Goal: Entertainment & Leisure: Consume media (video, audio)

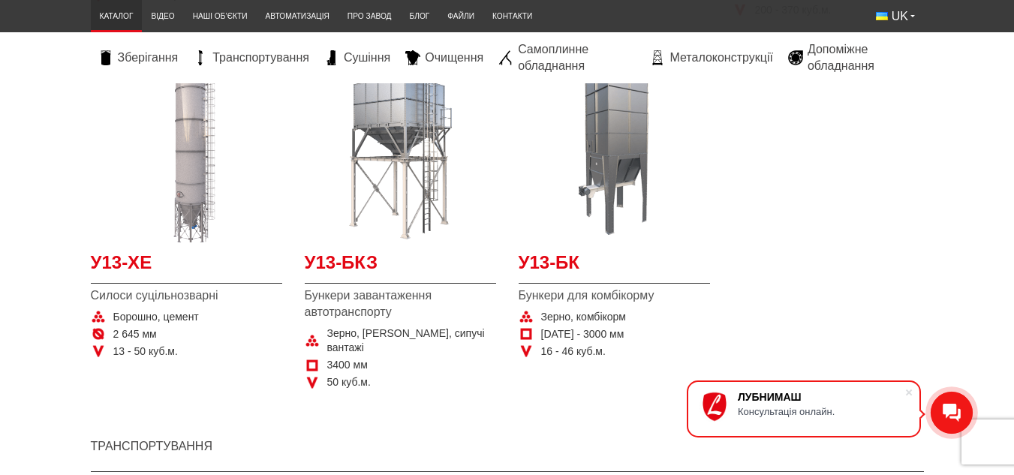
scroll to position [1051, 0]
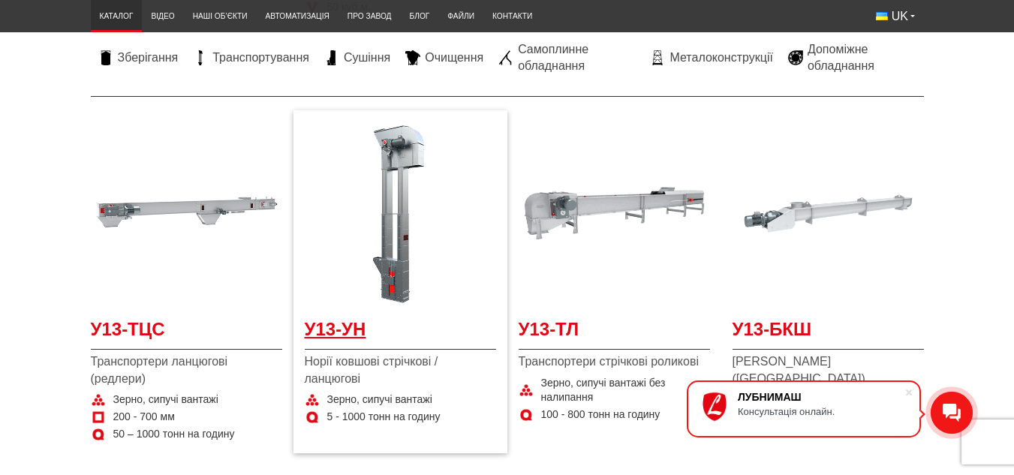
click at [339, 317] on span "У13-УН" at bounding box center [400, 334] width 191 height 34
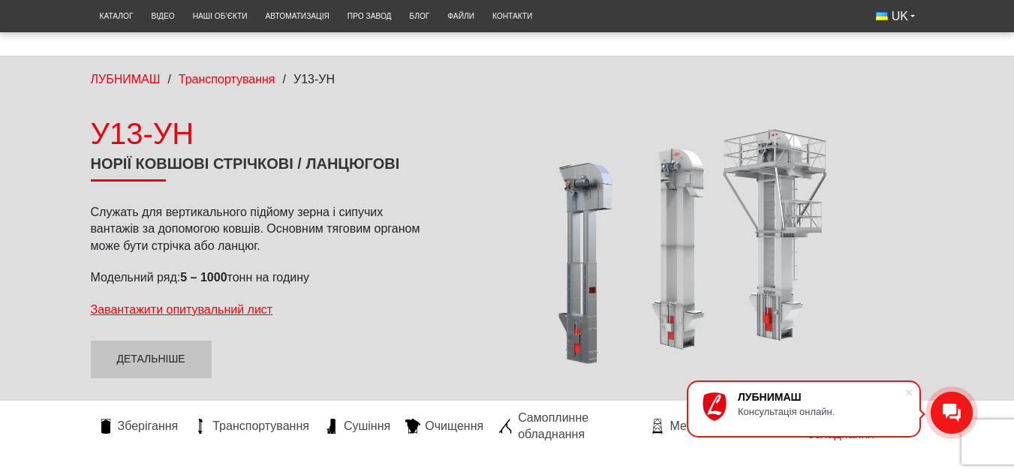
scroll to position [150, 0]
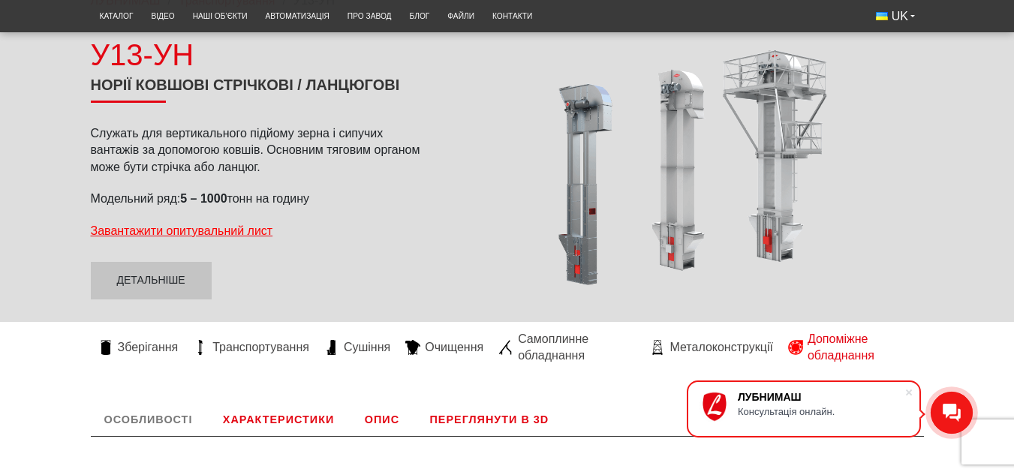
click at [802, 345] on icon at bounding box center [795, 347] width 15 height 15
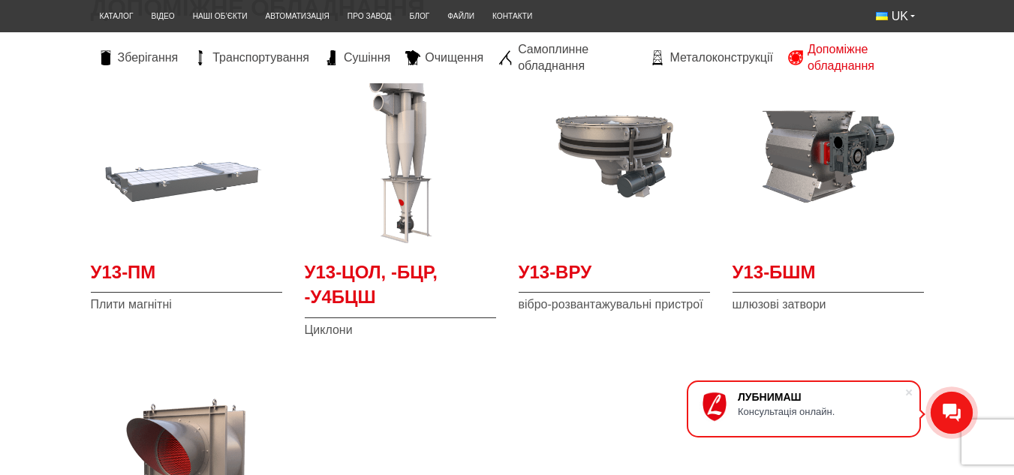
scroll to position [300, 0]
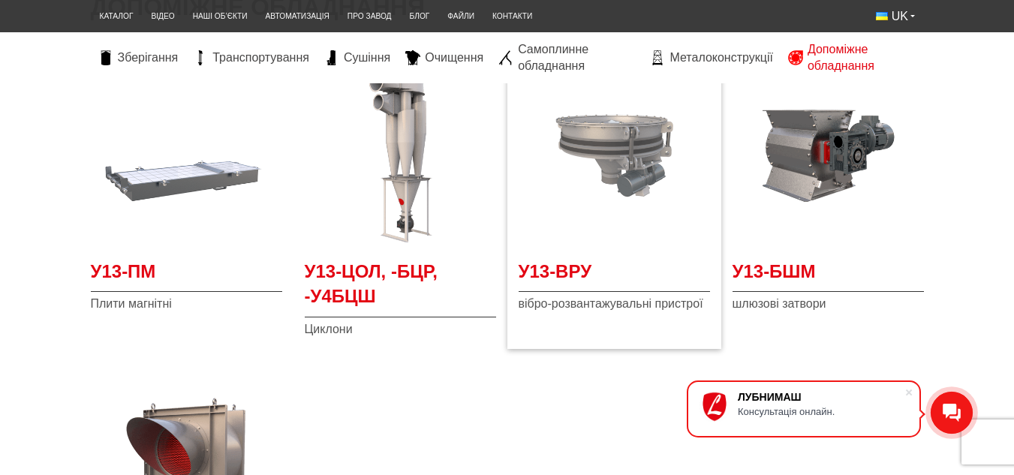
click at [558, 192] on img at bounding box center [614, 155] width 191 height 191
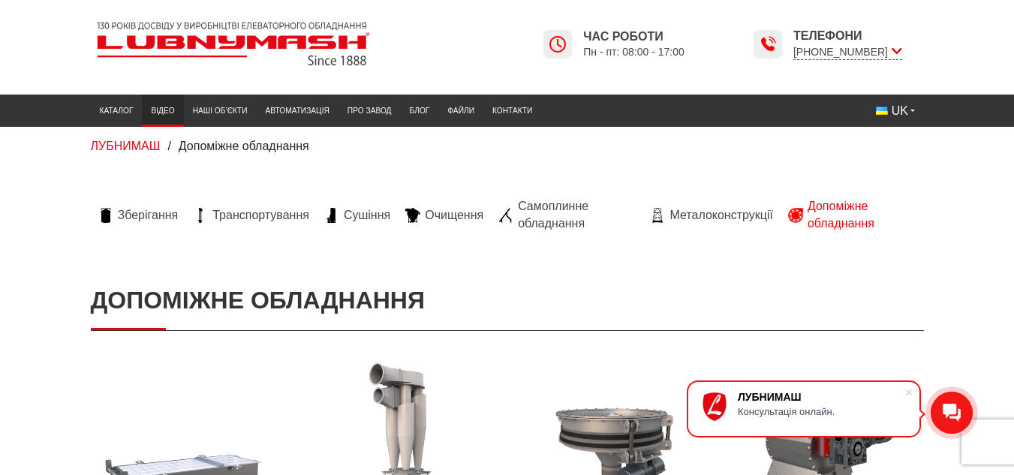
click at [152, 107] on link "Відео" at bounding box center [162, 110] width 41 height 25
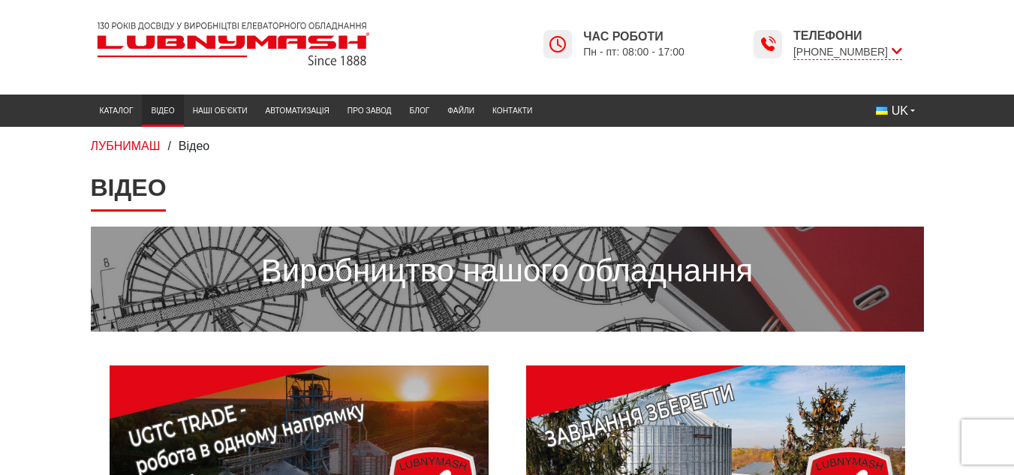
click at [861, 185] on h1 "Відео" at bounding box center [507, 192] width 833 height 38
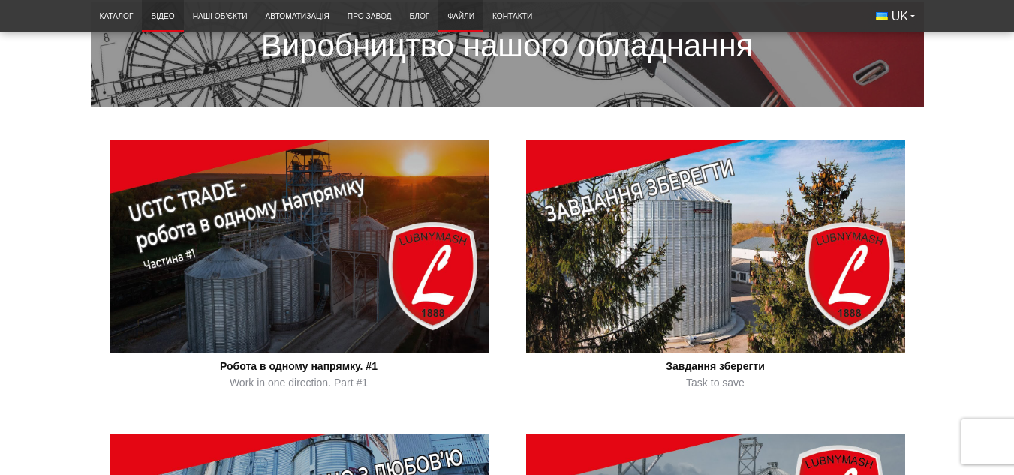
scroll to position [600, 0]
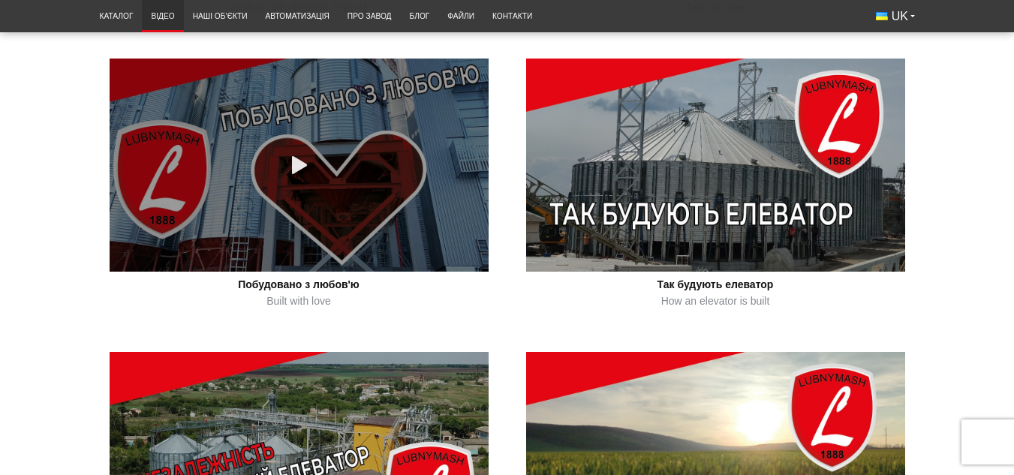
click at [393, 156] on link at bounding box center [299, 165] width 379 height 213
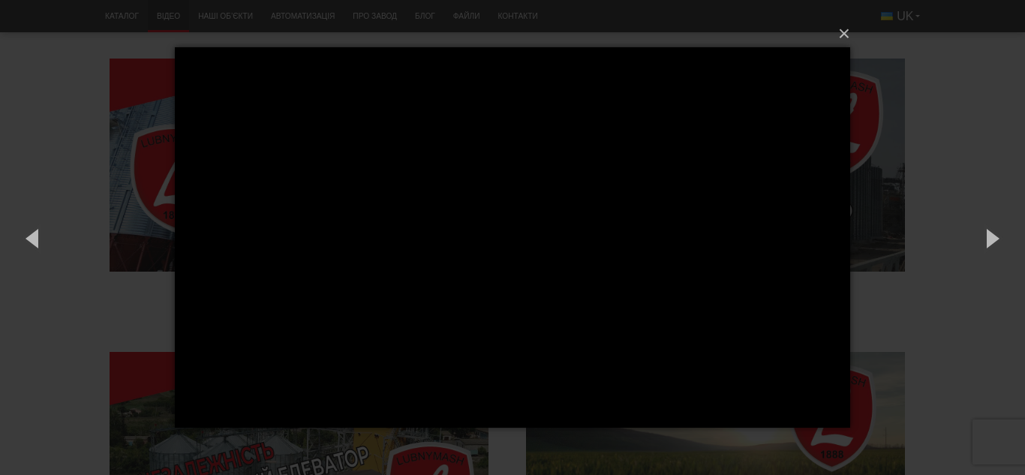
click at [913, 20] on div "× Loading..." at bounding box center [512, 237] width 1025 height 475
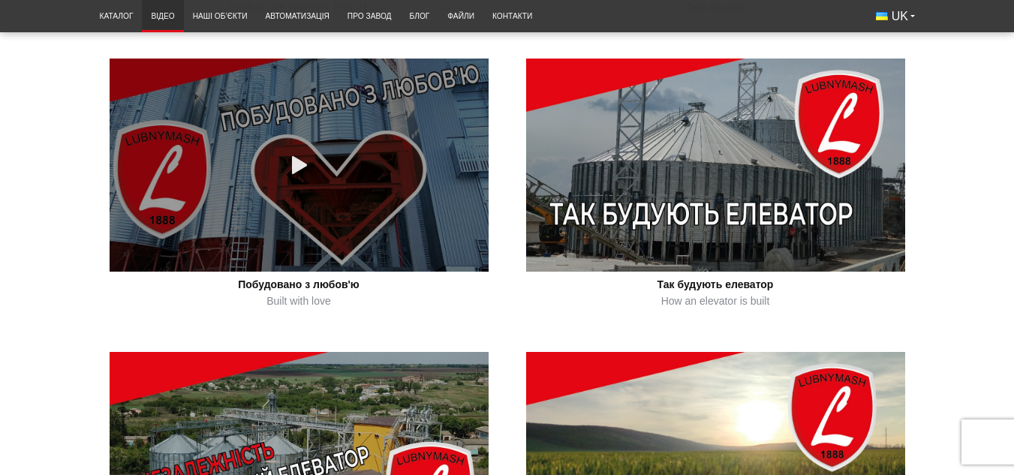
click at [297, 226] on link at bounding box center [299, 165] width 379 height 213
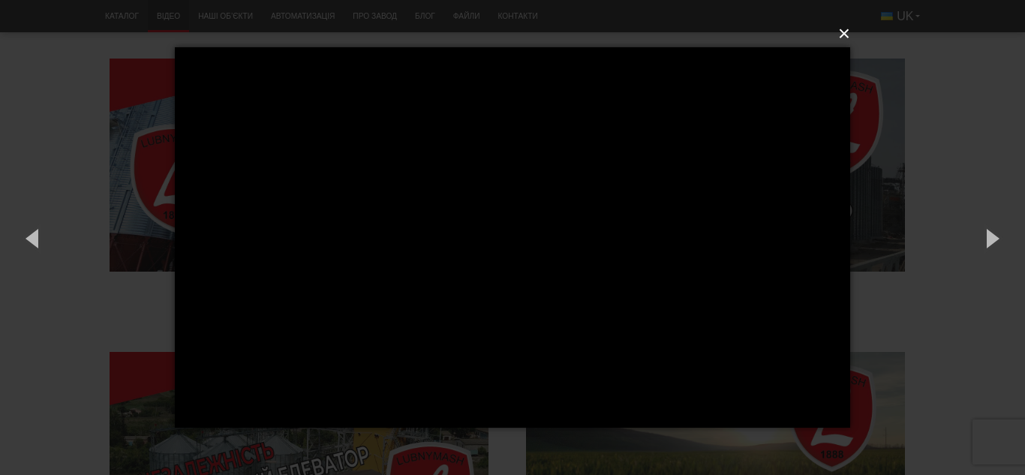
click at [841, 30] on button "×" at bounding box center [517, 33] width 676 height 33
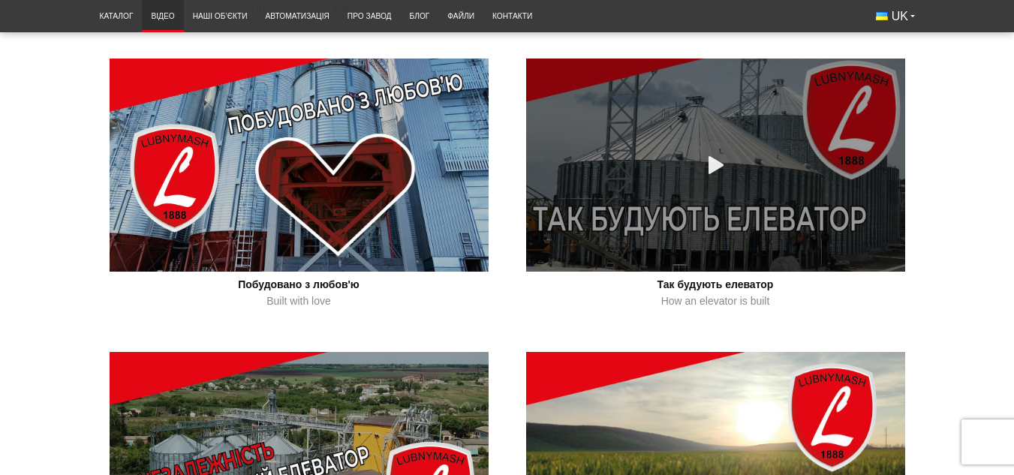
scroll to position [826, 0]
